Goal: Find specific page/section: Find specific page/section

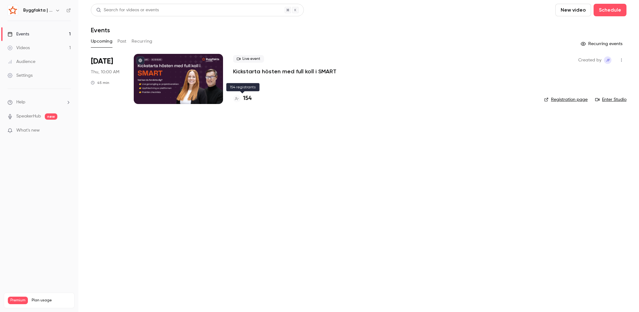
click at [247, 99] on h4 "154" at bounding box center [247, 98] width 8 height 8
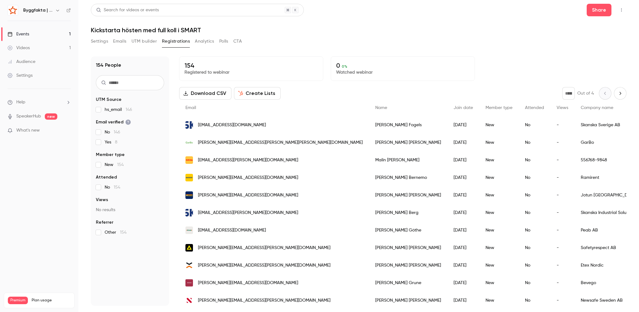
click at [66, 9] on div "Byggfakta | Powered by Hubexo" at bounding box center [39, 10] width 63 height 11
click at [69, 9] on icon at bounding box center [68, 10] width 4 height 4
drag, startPoint x: 186, startPoint y: 64, endPoint x: 199, endPoint y: 64, distance: 13.5
click at [199, 64] on div "154 Registered to webinar" at bounding box center [251, 68] width 144 height 24
drag, startPoint x: 199, startPoint y: 64, endPoint x: 262, endPoint y: 65, distance: 63.2
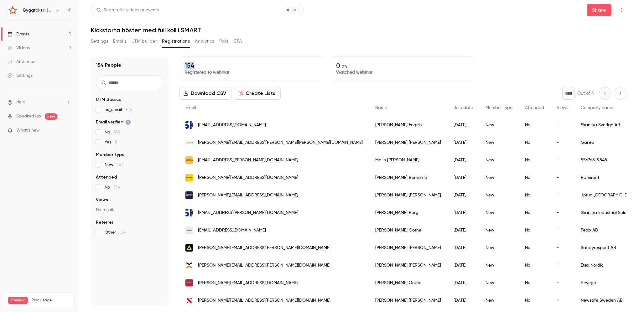
click at [262, 64] on p "154" at bounding box center [250, 66] width 133 height 8
click at [310, 48] on div "Settings Emails UTM builder Registrations Analytics Polls CTA" at bounding box center [358, 42] width 535 height 13
click at [618, 6] on button "button" at bounding box center [621, 10] width 10 height 10
click at [620, 11] on div at bounding box center [319, 156] width 639 height 312
click at [621, 9] on icon "button" at bounding box center [621, 10] width 5 height 4
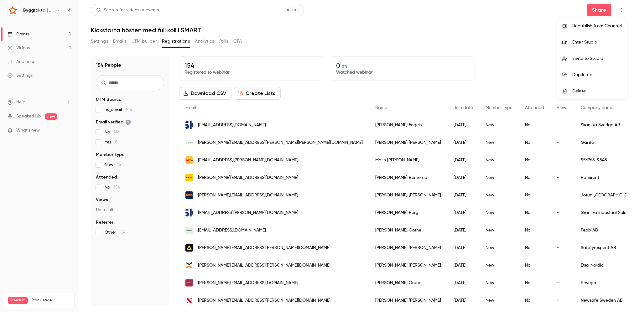
click at [587, 41] on div "Enter Studio" at bounding box center [596, 42] width 49 height 6
